Goal: Task Accomplishment & Management: Manage account settings

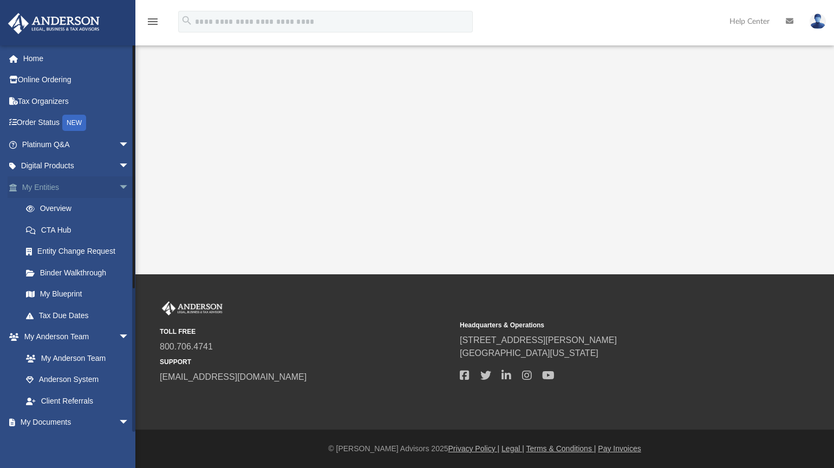
click at [119, 187] on span "arrow_drop_down" at bounding box center [130, 187] width 22 height 22
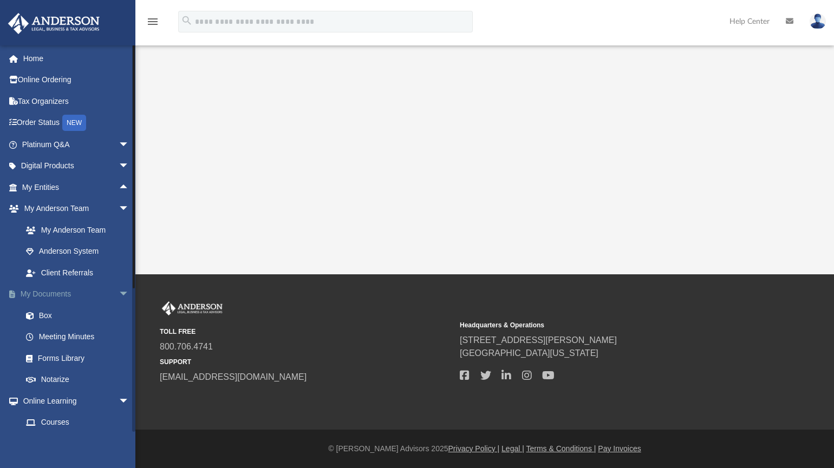
click at [119, 289] on span "arrow_drop_down" at bounding box center [130, 295] width 22 height 22
click at [32, 397] on link "Billing arrow_drop_down" at bounding box center [77, 401] width 138 height 22
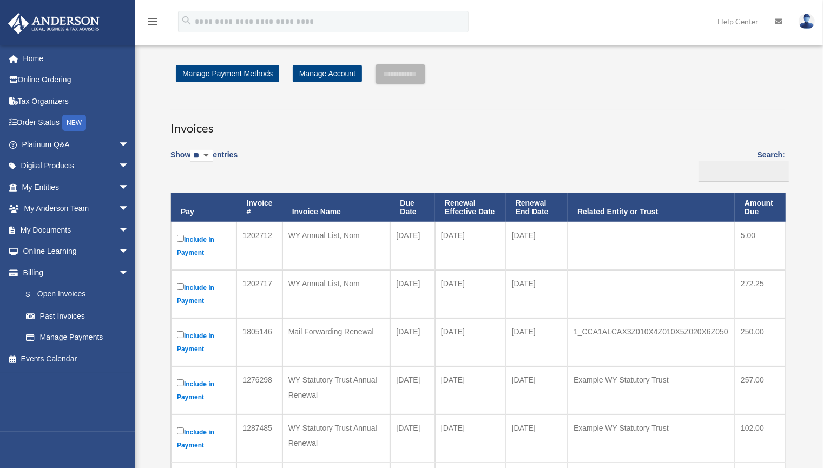
click at [229, 72] on link "Manage Payment Methods" at bounding box center [227, 73] width 103 height 17
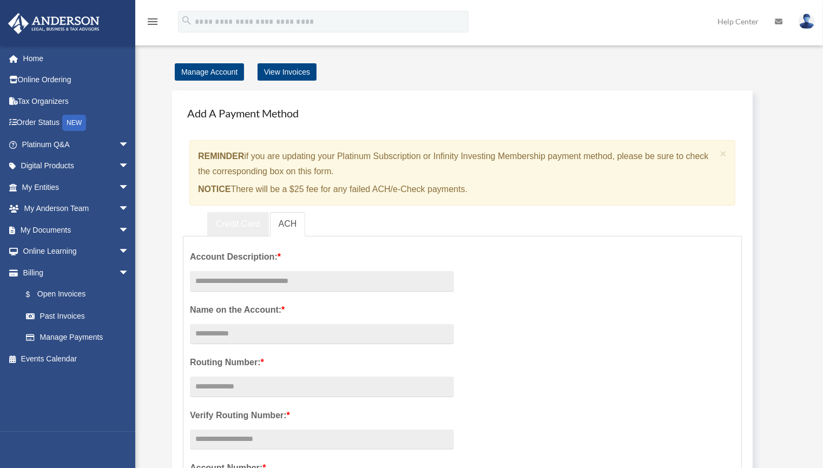
click at [228, 226] on link "Credit Card" at bounding box center [238, 224] width 62 height 24
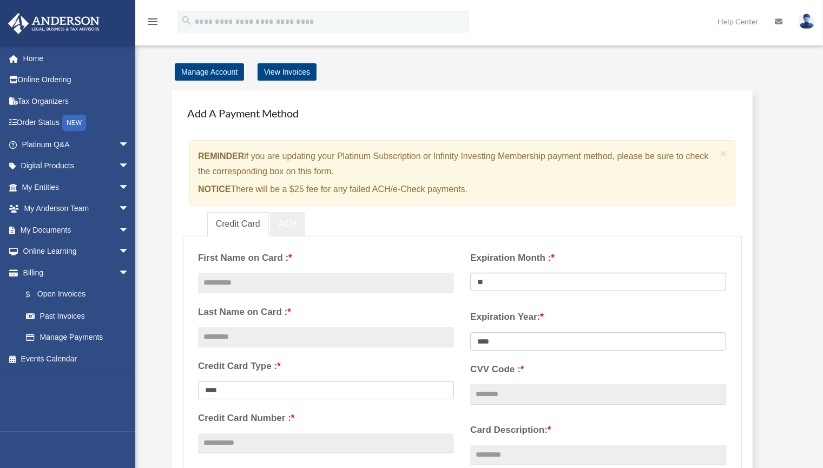
click at [297, 220] on link "ACH" at bounding box center [288, 224] width 36 height 24
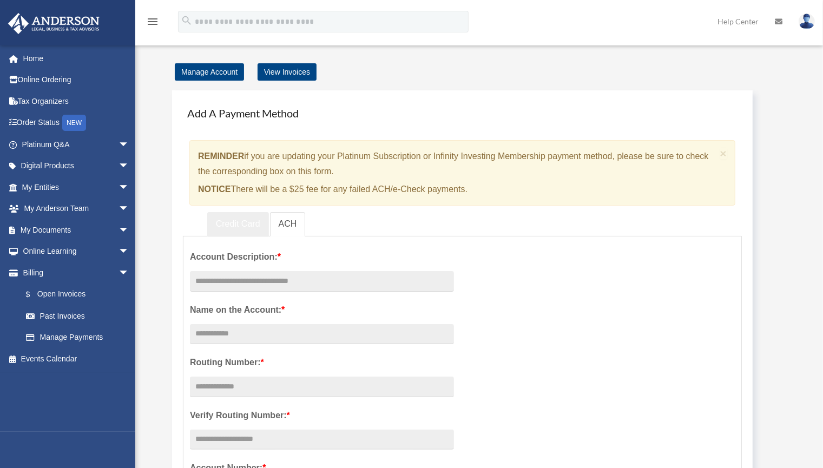
click at [252, 221] on link "Credit Card" at bounding box center [238, 224] width 62 height 24
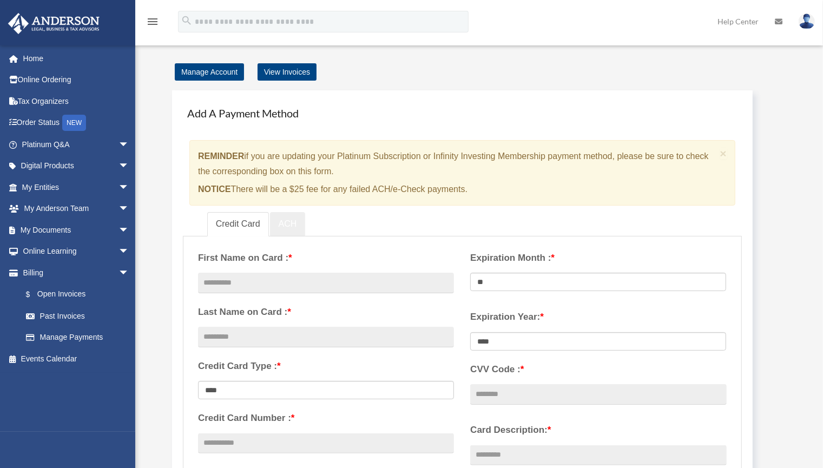
click at [291, 221] on link "ACH" at bounding box center [288, 224] width 36 height 24
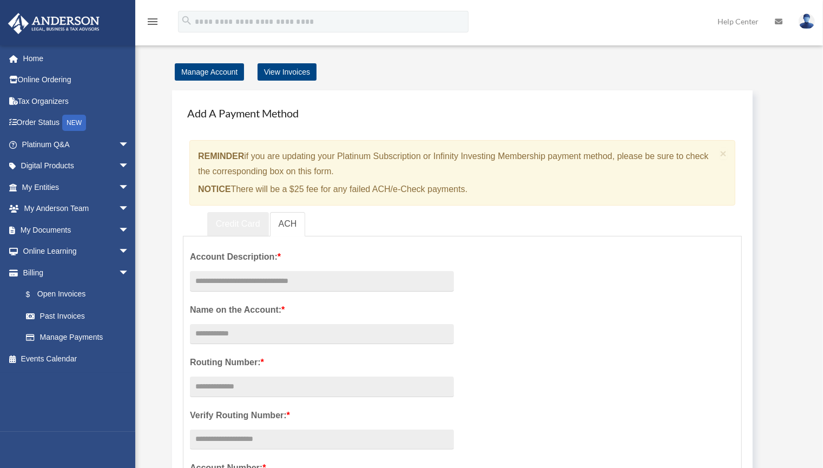
click at [254, 218] on link "Credit Card" at bounding box center [238, 224] width 62 height 24
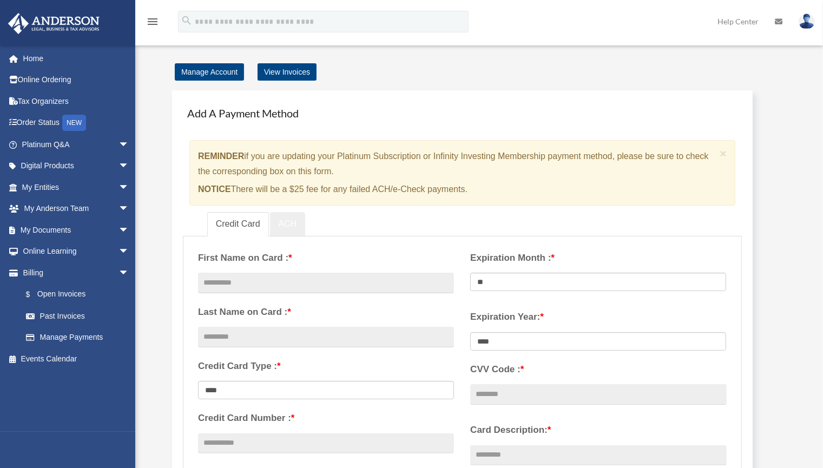
click at [299, 227] on link "ACH" at bounding box center [288, 224] width 36 height 24
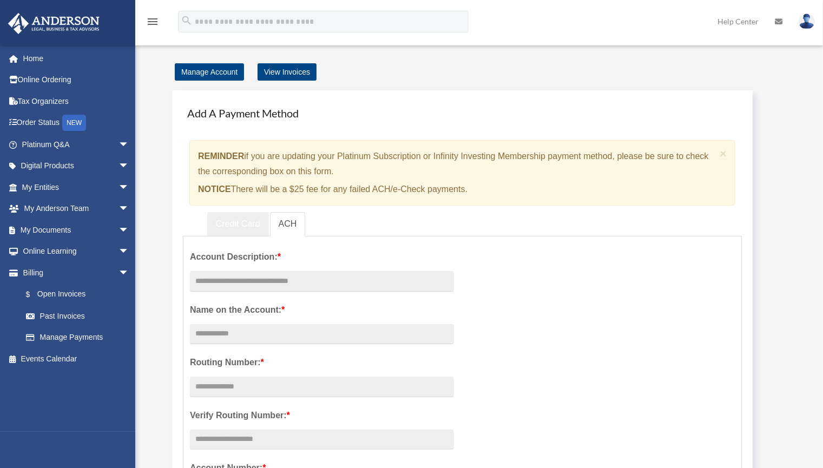
click at [248, 223] on link "Credit Card" at bounding box center [238, 224] width 62 height 24
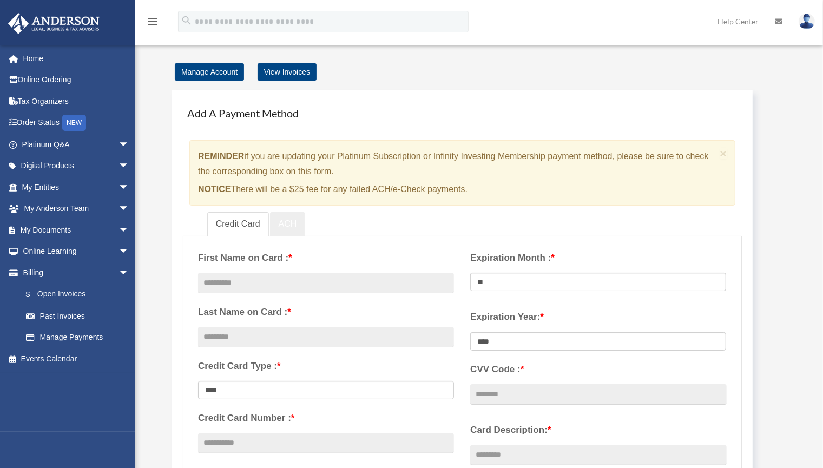
click at [296, 225] on link "ACH" at bounding box center [288, 224] width 36 height 24
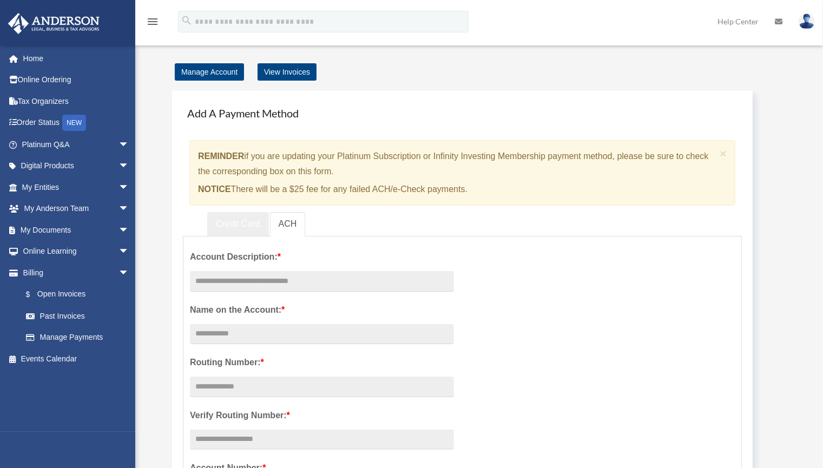
click at [244, 225] on link "Credit Card" at bounding box center [238, 224] width 62 height 24
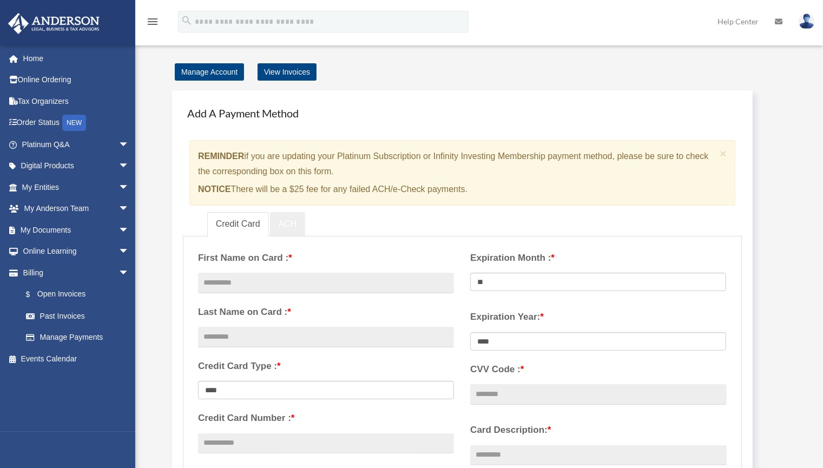
click at [292, 223] on link "ACH" at bounding box center [288, 224] width 36 height 24
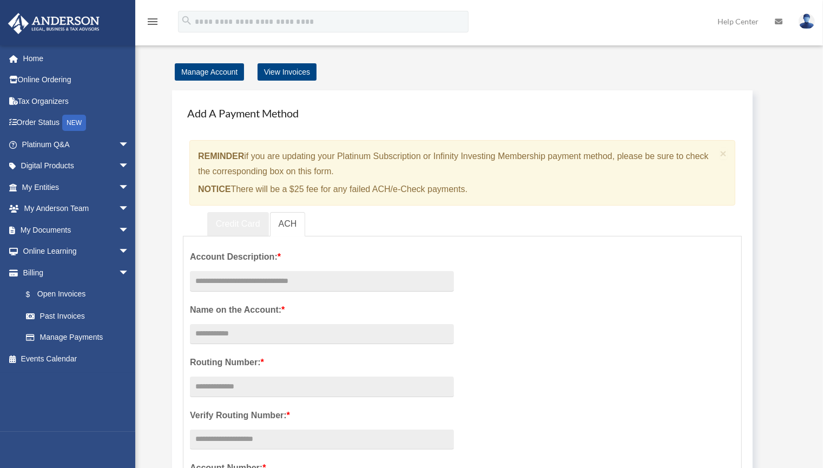
click at [231, 223] on link "Credit Card" at bounding box center [238, 224] width 62 height 24
